Goal: Task Accomplishment & Management: Complete application form

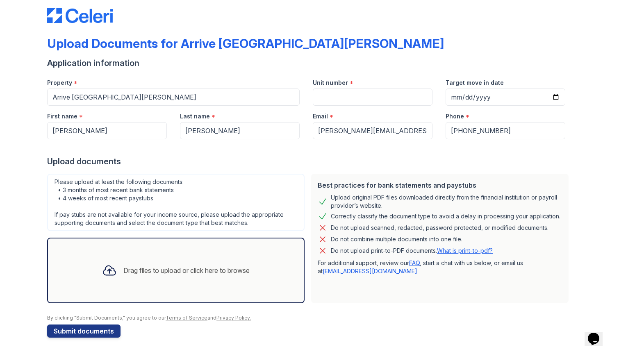
scroll to position [11, 0]
click at [356, 303] on div "Best practices for bank statements and paystubs Upload original PDF files downl…" at bounding box center [439, 239] width 257 height 130
click at [364, 314] on div at bounding box center [309, 311] width 525 height 8
click at [166, 268] on div "Drag files to upload or click here to browse" at bounding box center [186, 271] width 126 height 10
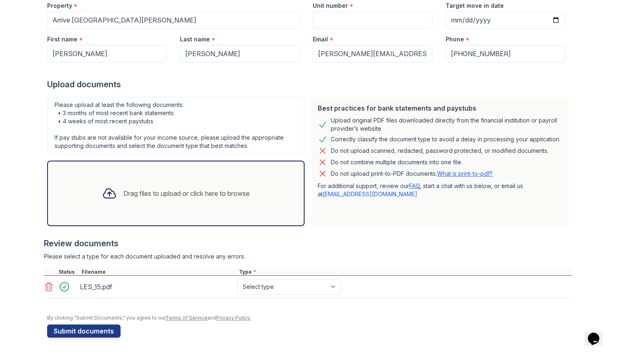
scroll to position [89, 0]
select select "paystub"
click at [194, 197] on div "Drag files to upload or click here to browse" at bounding box center [186, 194] width 126 height 10
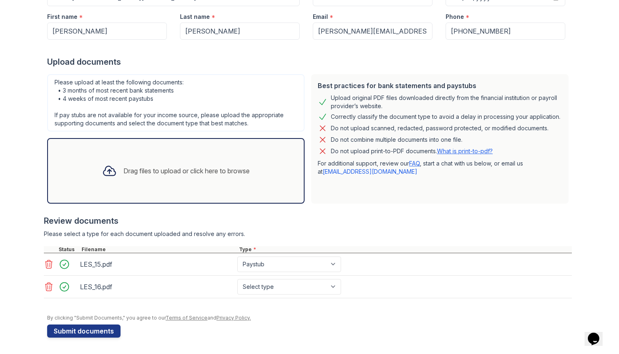
scroll to position [111, 0]
select select "paystub"
click at [203, 184] on div "Drag files to upload or click here to browse" at bounding box center [176, 171] width 161 height 28
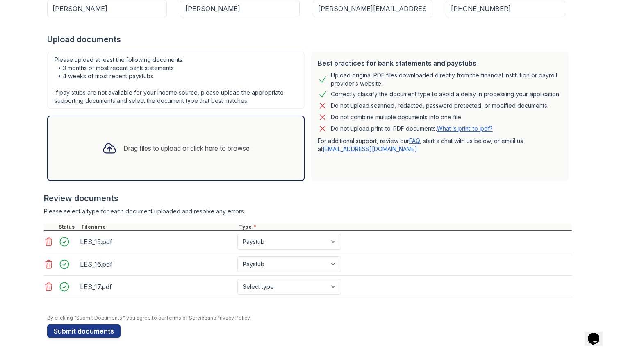
scroll to position [134, 0]
click at [232, 158] on div "Drag files to upload or click here to browse" at bounding box center [176, 148] width 161 height 28
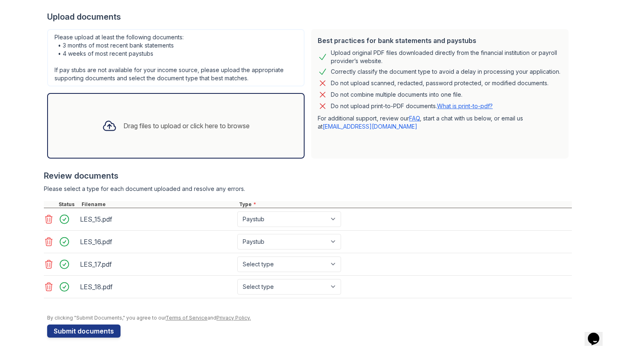
scroll to position [156, 0]
select select "paystub"
click at [308, 311] on div at bounding box center [309, 311] width 525 height 8
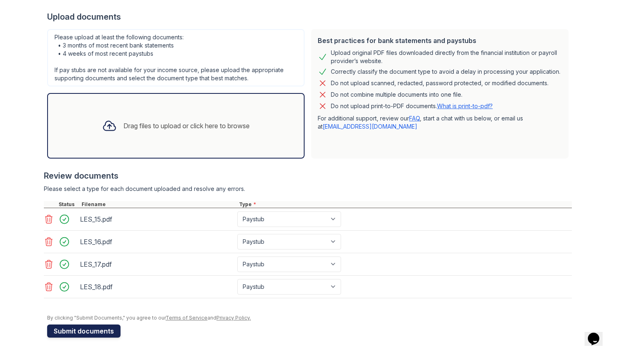
click at [105, 331] on button "Submit documents" at bounding box center [83, 331] width 73 height 13
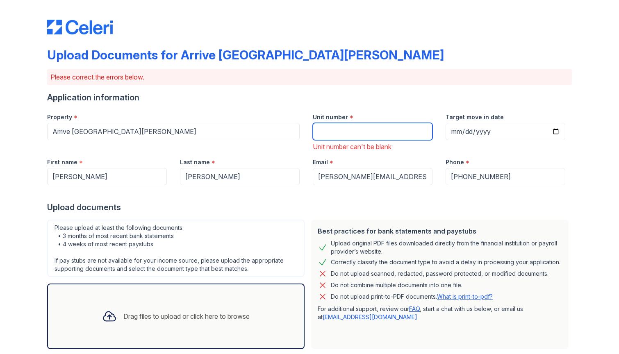
click at [357, 136] on input "Unit number" at bounding box center [373, 131] width 120 height 17
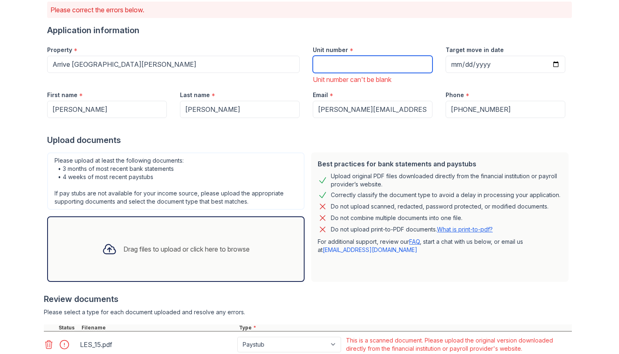
scroll to position [73, 0]
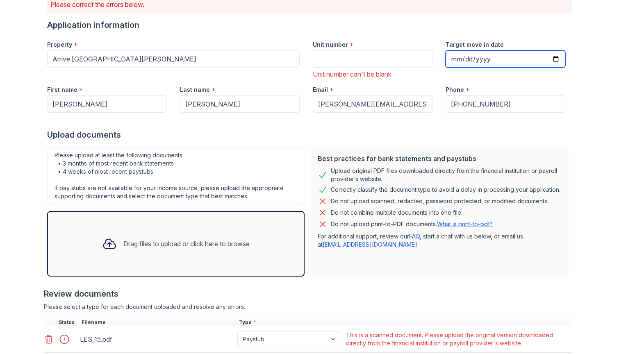
click at [467, 59] on input "Target move in date" at bounding box center [506, 58] width 120 height 17
type input "2025-12-11"
click at [417, 68] on div "Unit number * Unit number can't be blank" at bounding box center [372, 56] width 133 height 45
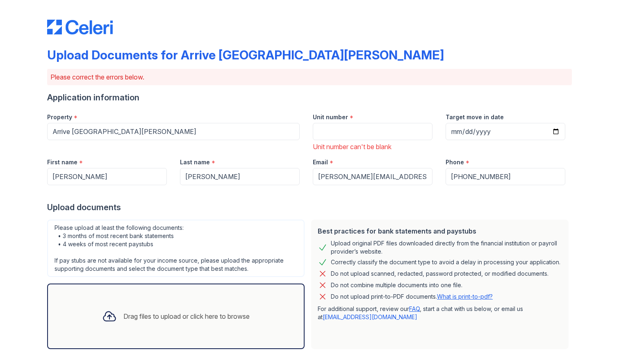
scroll to position [0, 0]
click at [393, 130] on input "Unit number" at bounding box center [373, 131] width 120 height 17
type input "5305"
click at [478, 212] on div "Upload documents" at bounding box center [309, 207] width 525 height 11
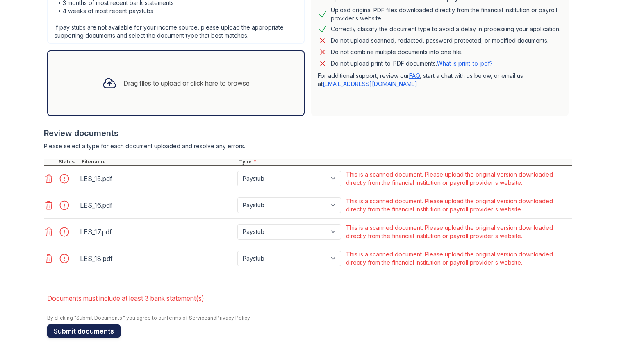
click at [108, 330] on button "Submit documents" at bounding box center [83, 331] width 73 height 13
click at [48, 179] on icon at bounding box center [49, 179] width 7 height 8
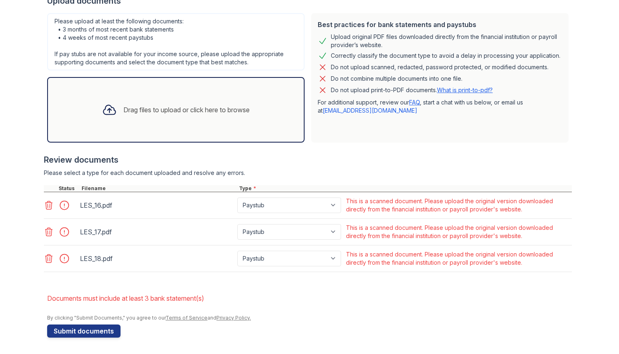
scroll to position [195, 0]
click at [48, 208] on icon at bounding box center [49, 206] width 10 height 10
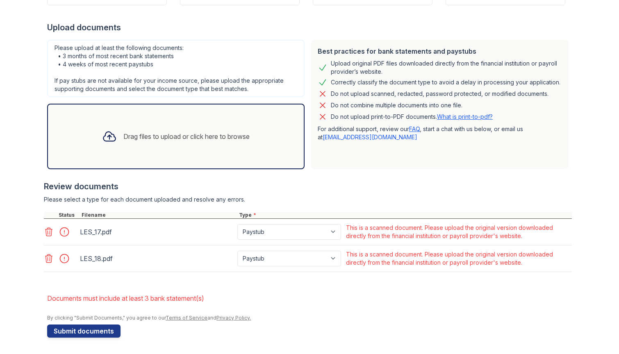
click at [47, 233] on icon at bounding box center [49, 232] width 10 height 10
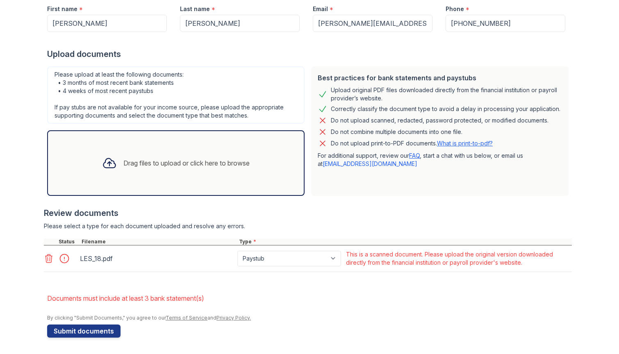
click at [46, 257] on icon at bounding box center [49, 259] width 7 height 8
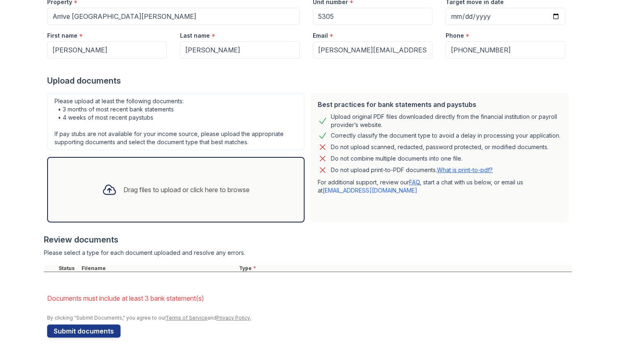
click at [277, 245] on div "Review documents" at bounding box center [308, 239] width 528 height 11
click at [196, 191] on div "Drag files to upload or click here to browse" at bounding box center [186, 190] width 126 height 10
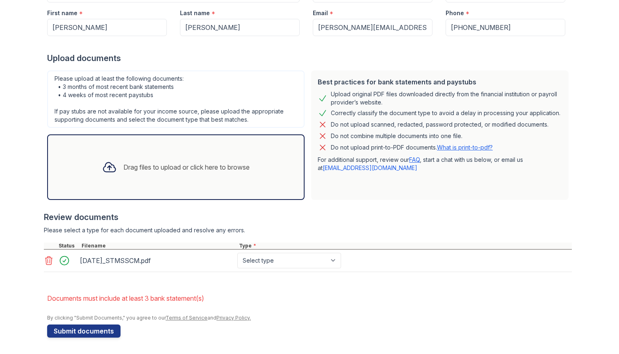
scroll to position [138, 0]
click at [208, 182] on div "Drag files to upload or click here to browse" at bounding box center [175, 167] width 257 height 66
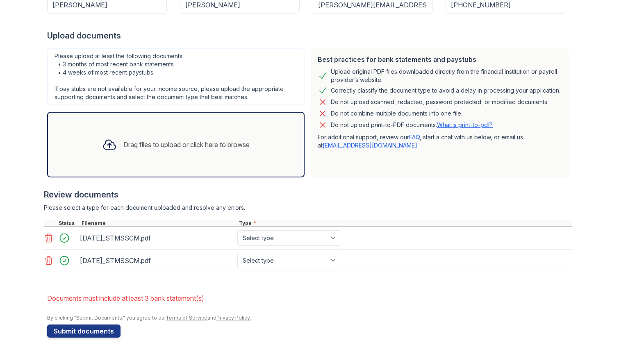
scroll to position [160, 0]
click at [226, 149] on div "Drag files to upload or click here to browse" at bounding box center [186, 145] width 126 height 10
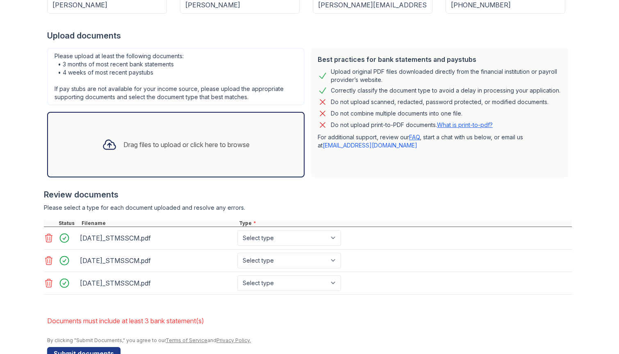
click at [191, 142] on div "Drag files to upload or click here to browse" at bounding box center [186, 145] width 126 height 10
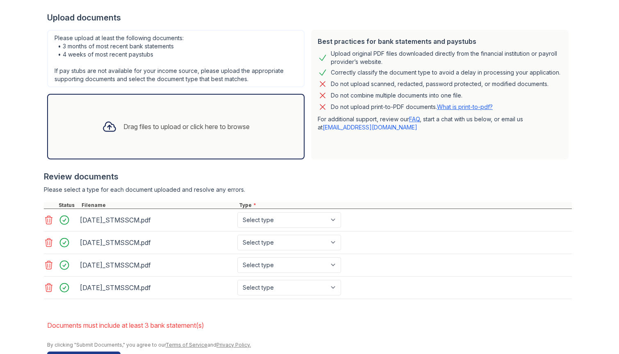
scroll to position [180, 0]
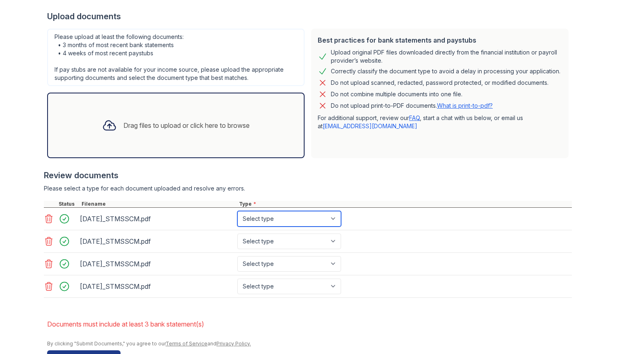
select select "bank_statement"
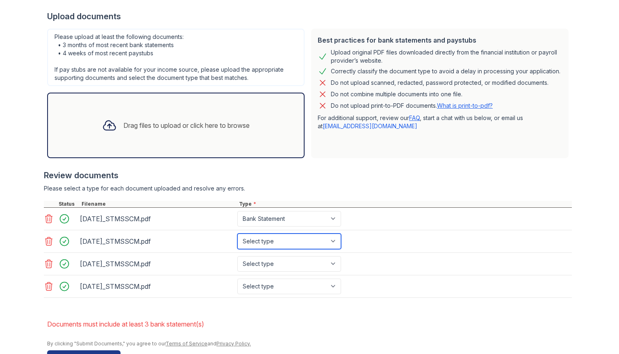
select select "bank_statement"
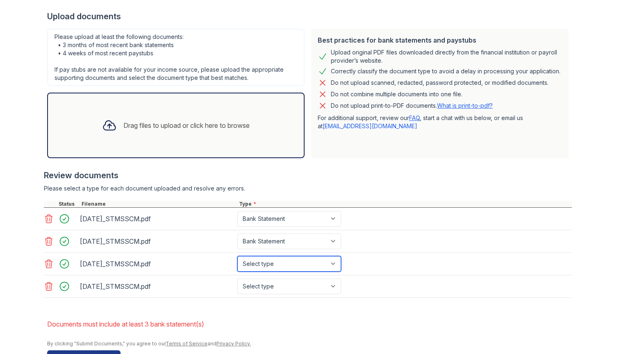
select select "bank_statement"
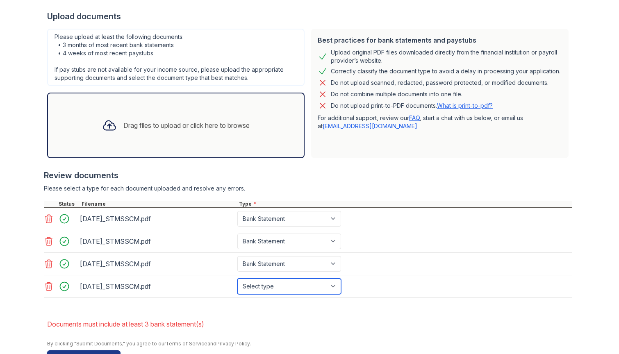
select select "bank_statement"
click at [337, 311] on form "Application information Property * Arrive Fort Lee Unit number * 5305 Target mo…" at bounding box center [309, 137] width 525 height 451
click at [362, 170] on div "Review documents" at bounding box center [308, 175] width 528 height 11
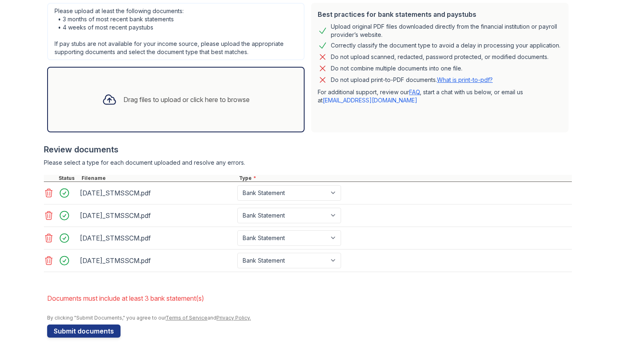
scroll to position [205, 0]
click at [108, 330] on button "Submit documents" at bounding box center [83, 331] width 73 height 13
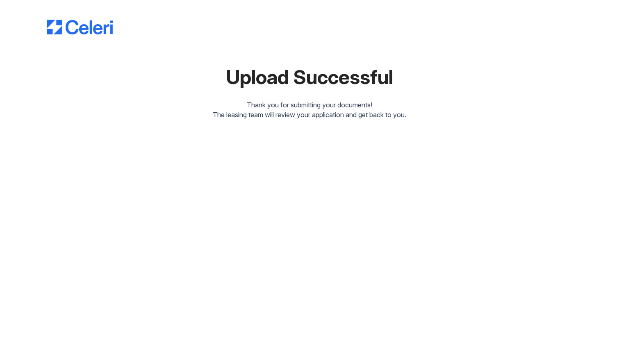
click at [372, 122] on div "Upload Successful Thank you for submitting your documents! The leasing team wil…" at bounding box center [309, 66] width 593 height 133
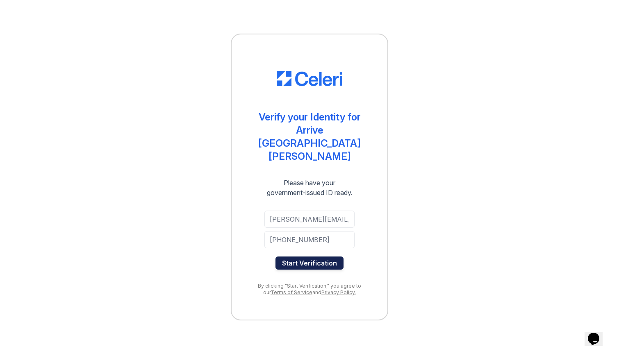
click at [308, 257] on button "Start Verification" at bounding box center [310, 263] width 68 height 13
